Goal: Use online tool/utility: Utilize a website feature to perform a specific function

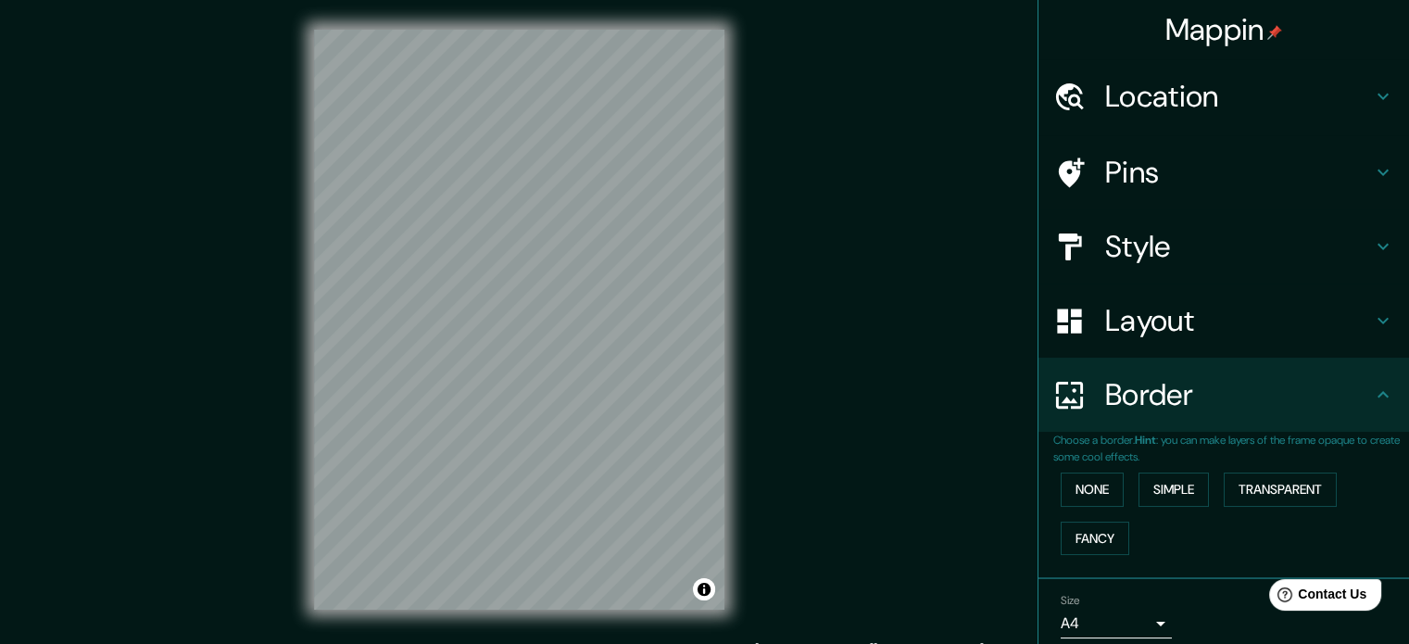
scroll to position [70, 0]
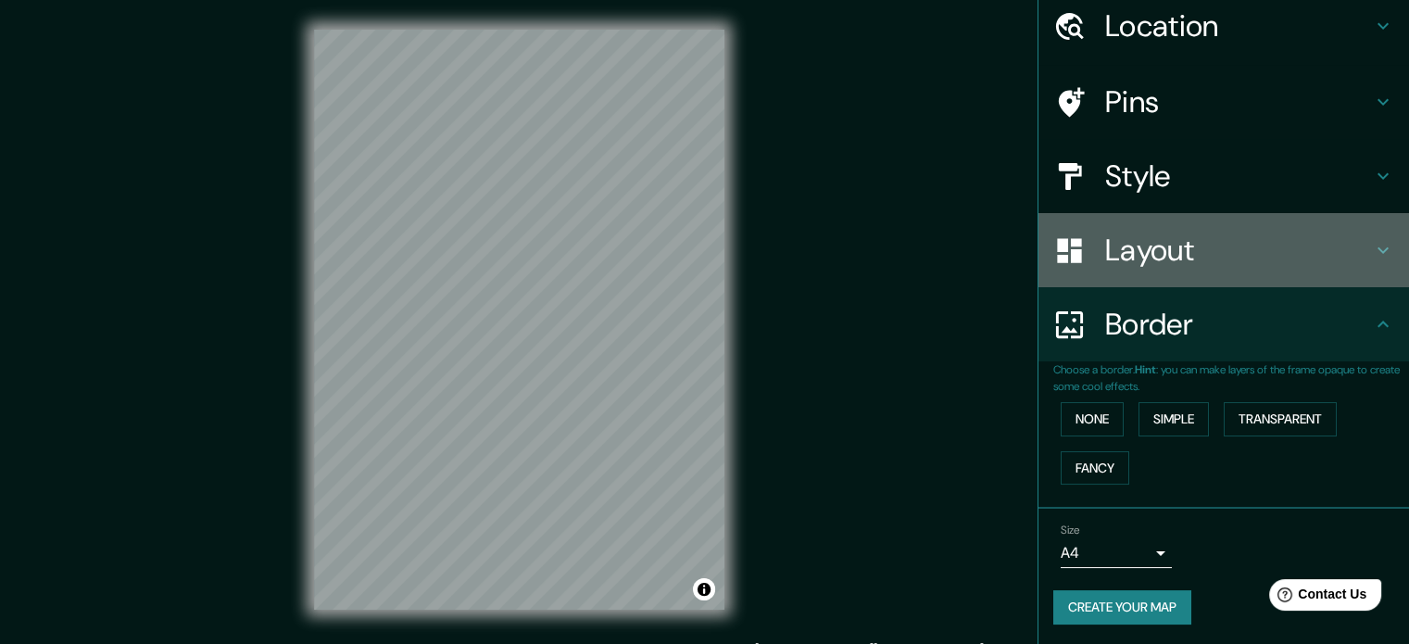
click at [1138, 251] on h4 "Layout" at bounding box center [1239, 250] width 267 height 37
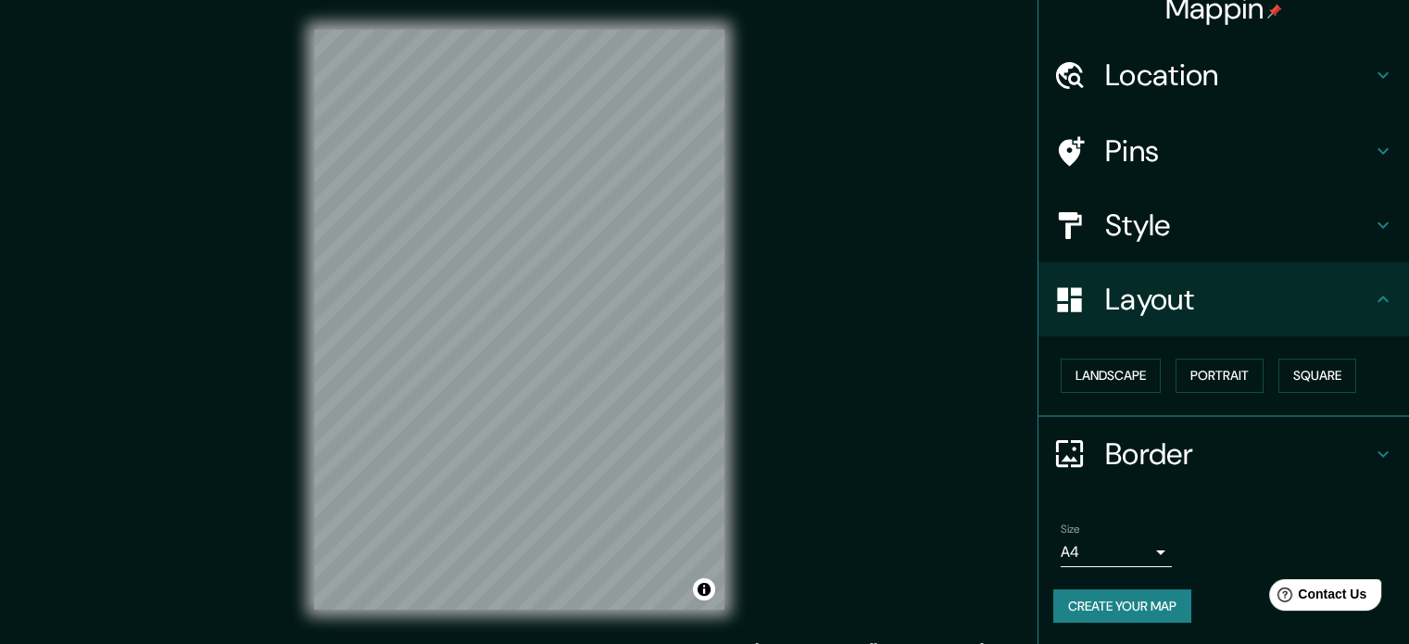
scroll to position [20, 0]
click at [1131, 234] on h4 "Style" at bounding box center [1239, 226] width 267 height 37
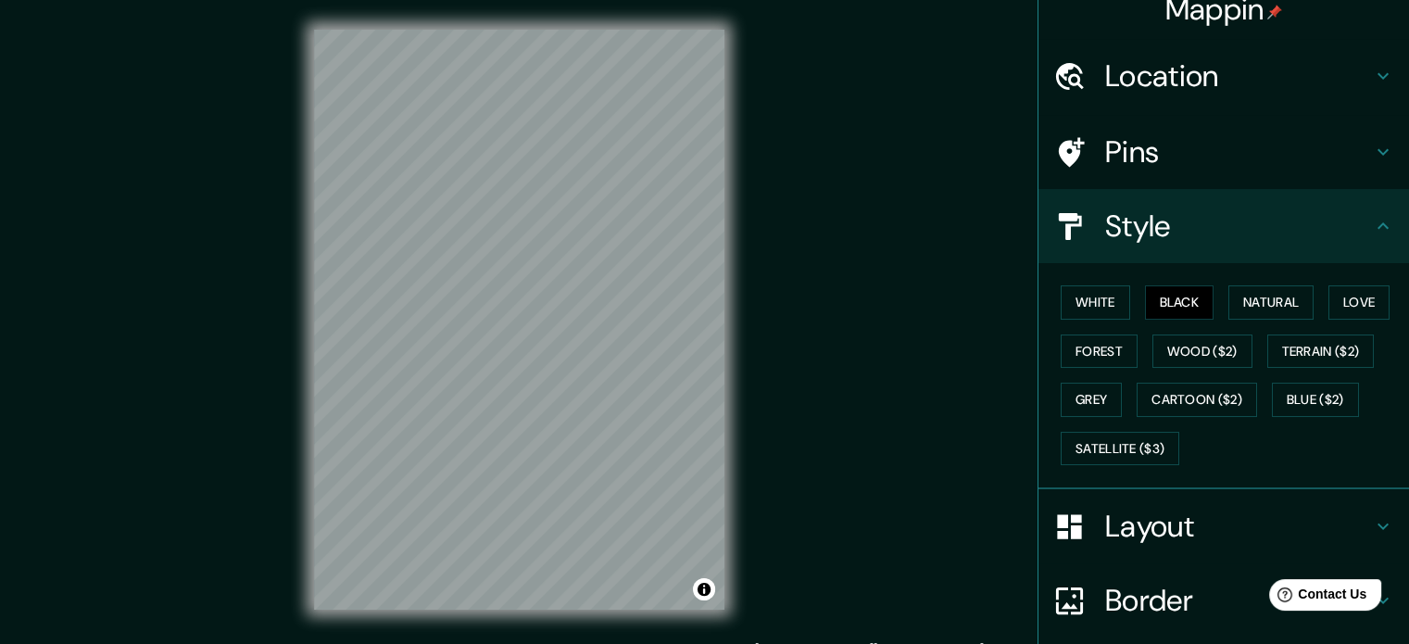
click at [1122, 147] on h4 "Pins" at bounding box center [1239, 151] width 267 height 37
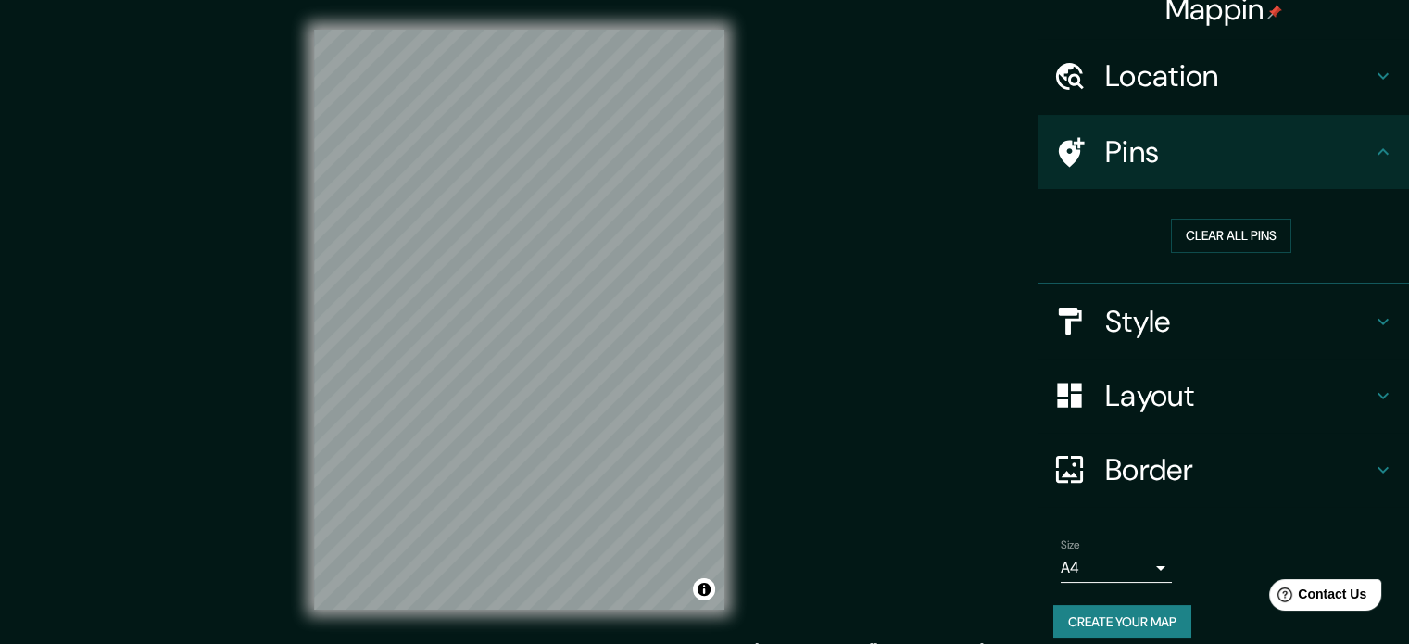
click at [1142, 81] on h4 "Location" at bounding box center [1239, 75] width 267 height 37
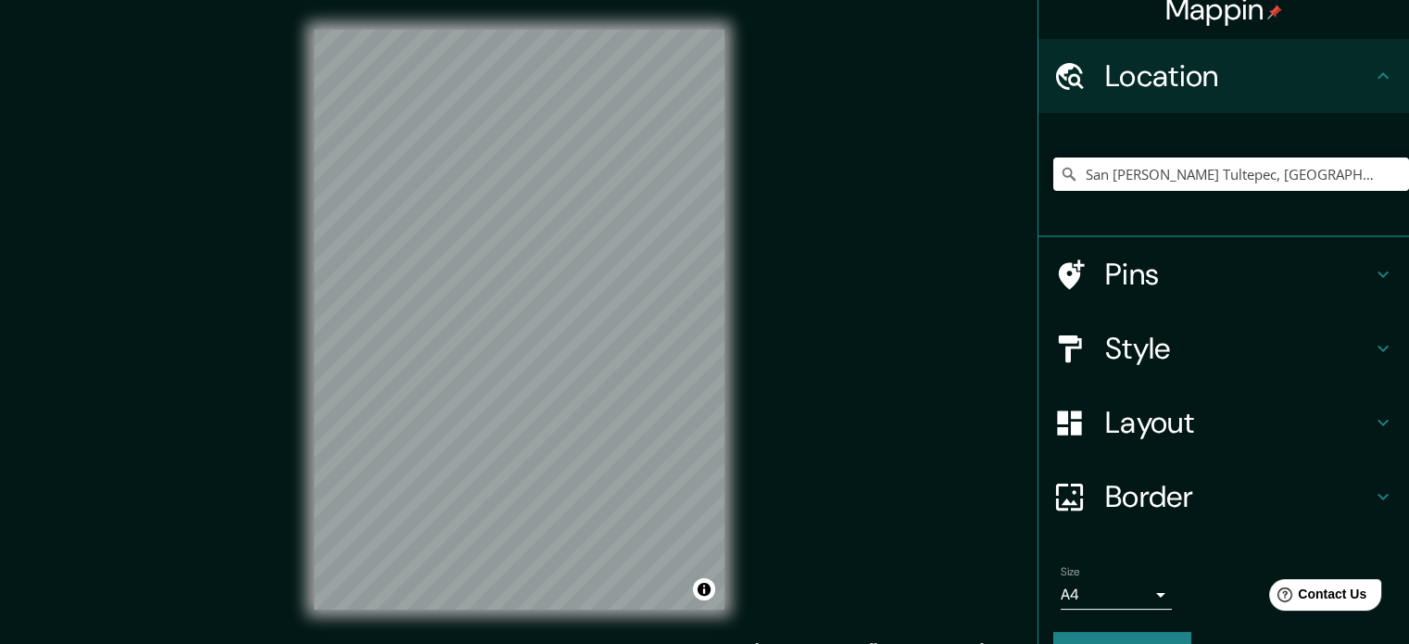
click at [1175, 496] on h4 "Border" at bounding box center [1239, 496] width 267 height 37
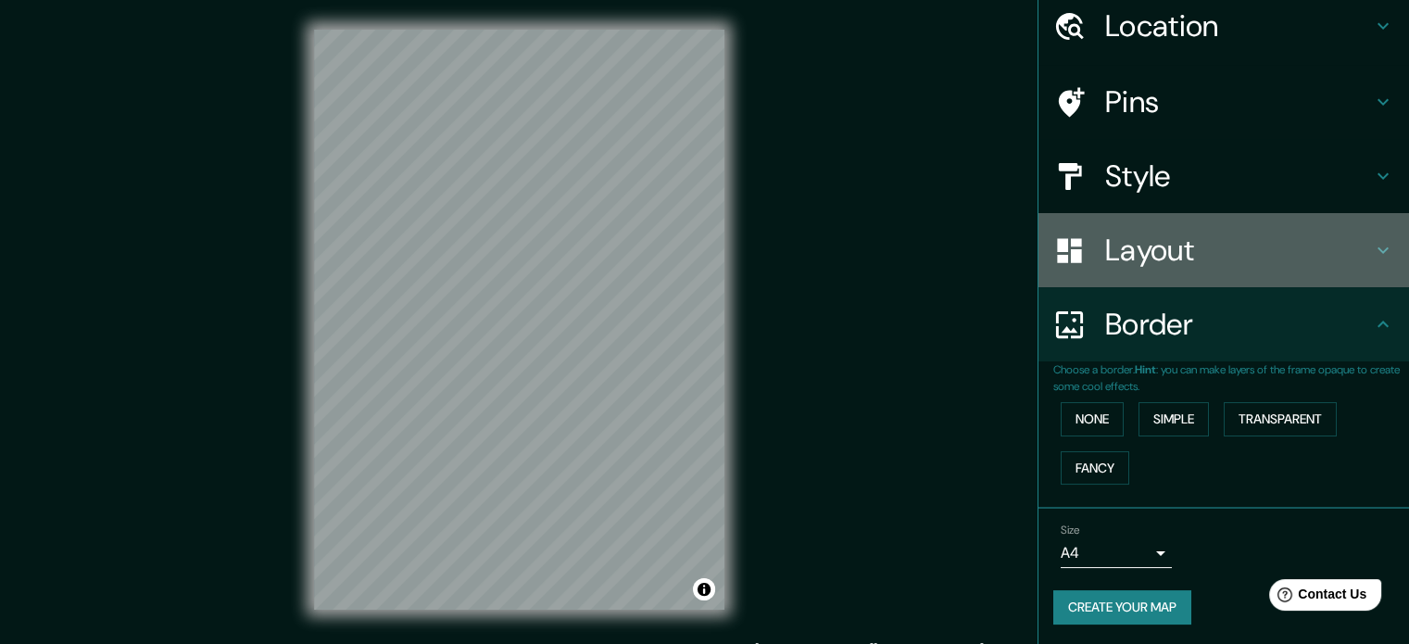
click at [1147, 246] on h4 "Layout" at bounding box center [1239, 250] width 267 height 37
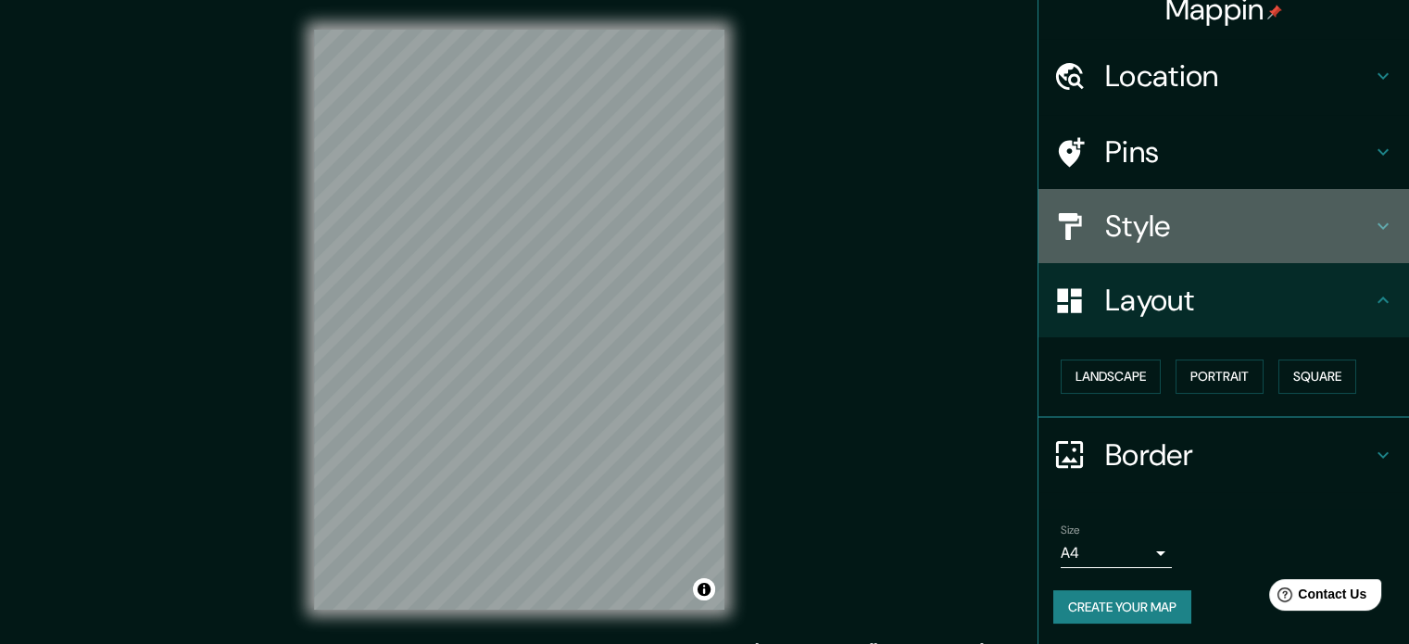
click at [1154, 228] on h4 "Style" at bounding box center [1239, 226] width 267 height 37
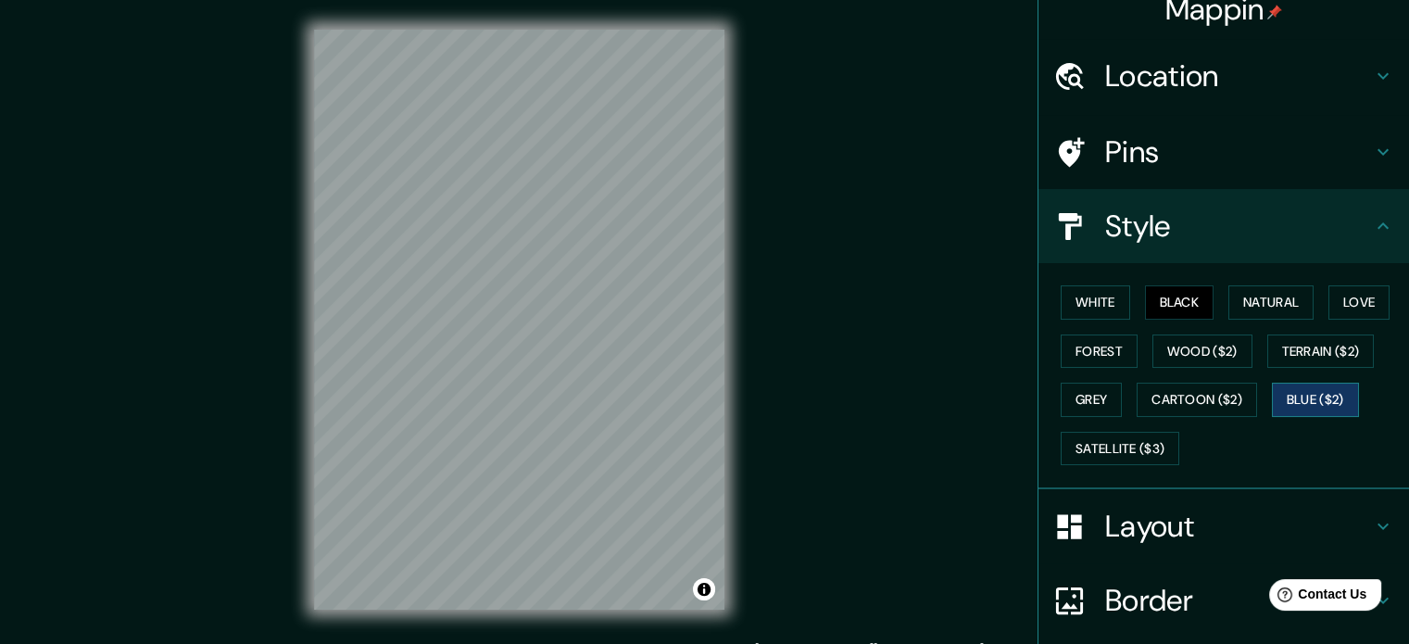
click at [1303, 399] on button "Blue ($2)" at bounding box center [1315, 400] width 87 height 34
click at [1179, 331] on div "White Black Natural Love Forest Wood ($2) Terrain ($2) Grey Cartoon ($2) Blue (…" at bounding box center [1232, 375] width 356 height 195
click at [1194, 347] on button "Wood ($2)" at bounding box center [1203, 352] width 100 height 34
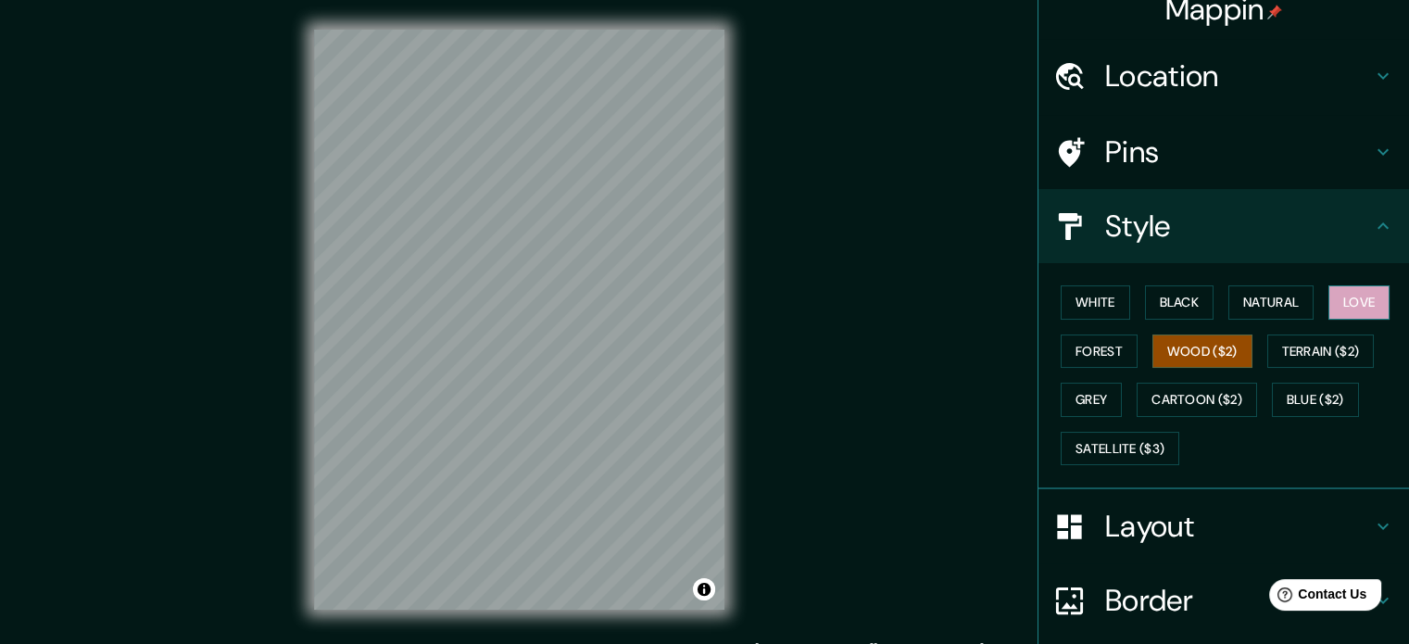
click at [1344, 295] on button "Love" at bounding box center [1359, 302] width 61 height 34
click at [1265, 299] on button "Natural" at bounding box center [1271, 302] width 85 height 34
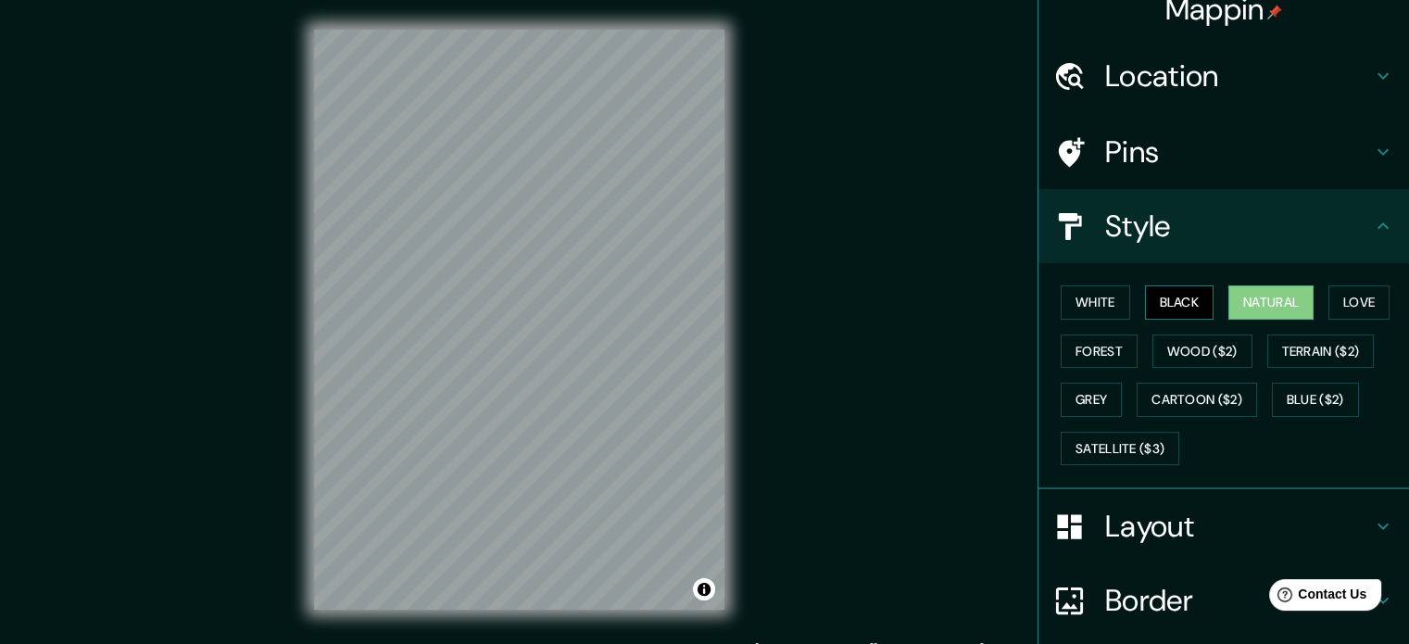
click at [1153, 291] on button "Black" at bounding box center [1179, 302] width 69 height 34
click at [1077, 308] on button "White" at bounding box center [1095, 302] width 69 height 34
click at [1164, 310] on button "Black" at bounding box center [1179, 302] width 69 height 34
click at [1098, 299] on button "White" at bounding box center [1095, 302] width 69 height 34
click at [1086, 407] on button "Grey" at bounding box center [1091, 400] width 61 height 34
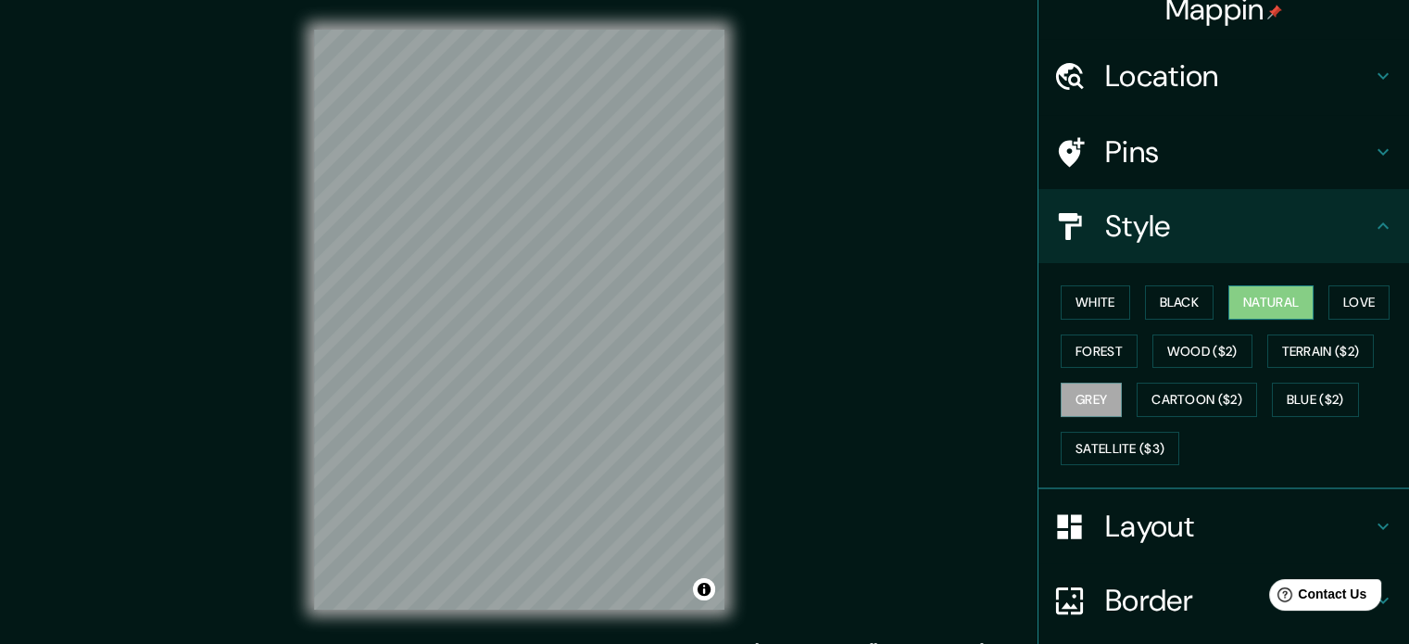
click at [1257, 307] on button "Natural" at bounding box center [1271, 302] width 85 height 34
click at [1071, 310] on button "White" at bounding box center [1095, 302] width 69 height 34
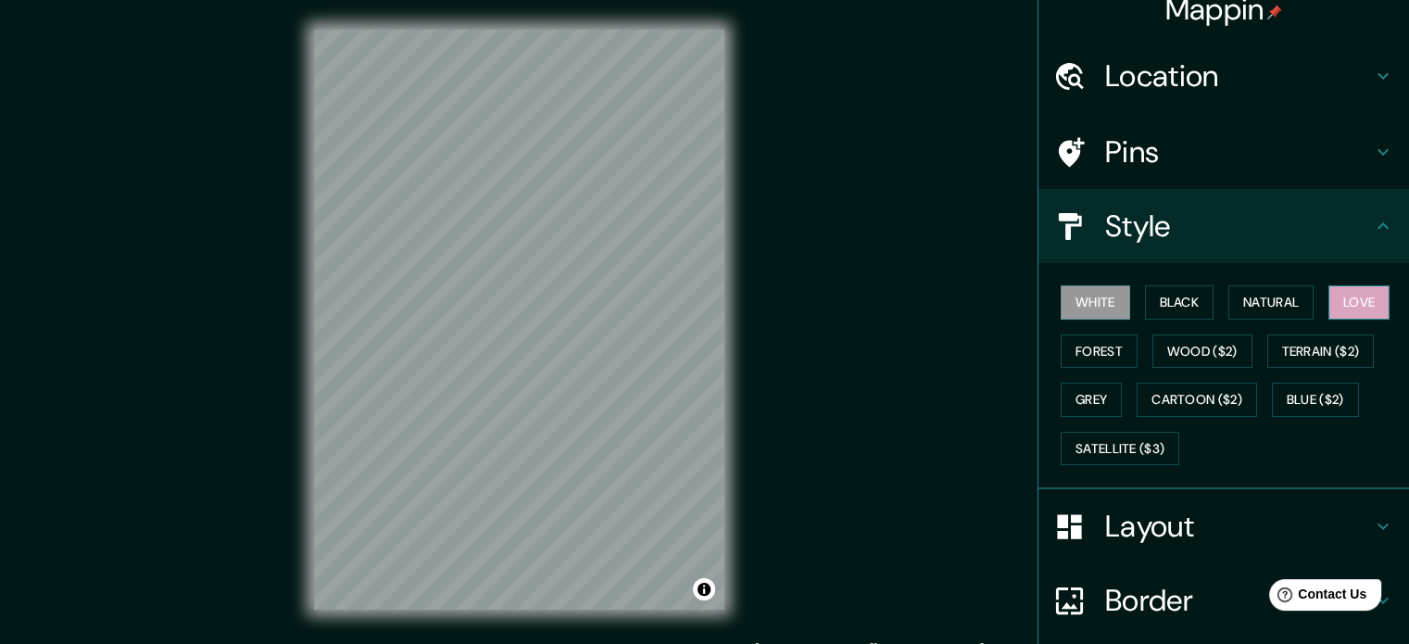
click at [1334, 310] on button "Love" at bounding box center [1359, 302] width 61 height 34
click at [1077, 307] on button "White" at bounding box center [1095, 302] width 69 height 34
